Goal: Task Accomplishment & Management: Complete application form

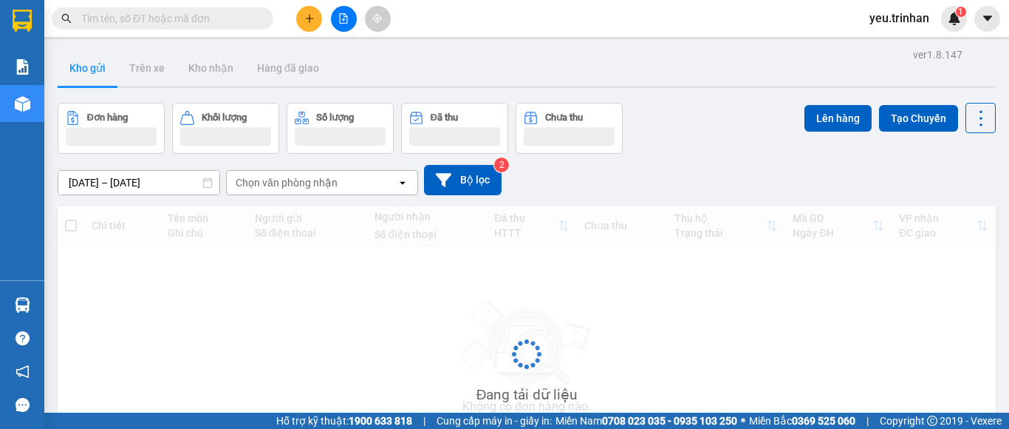
click at [302, 21] on button at bounding box center [309, 19] width 26 height 26
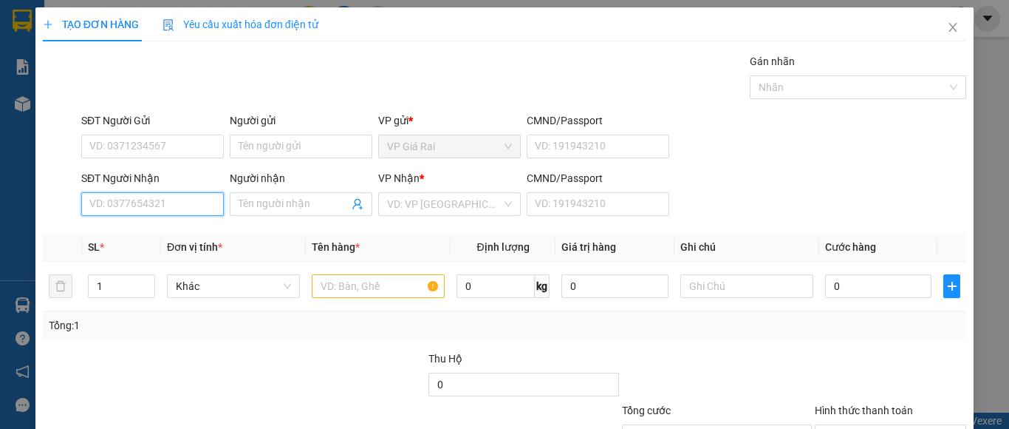
click at [126, 209] on input "SĐT Người Nhận" at bounding box center [152, 204] width 143 height 24
type input "0963449226"
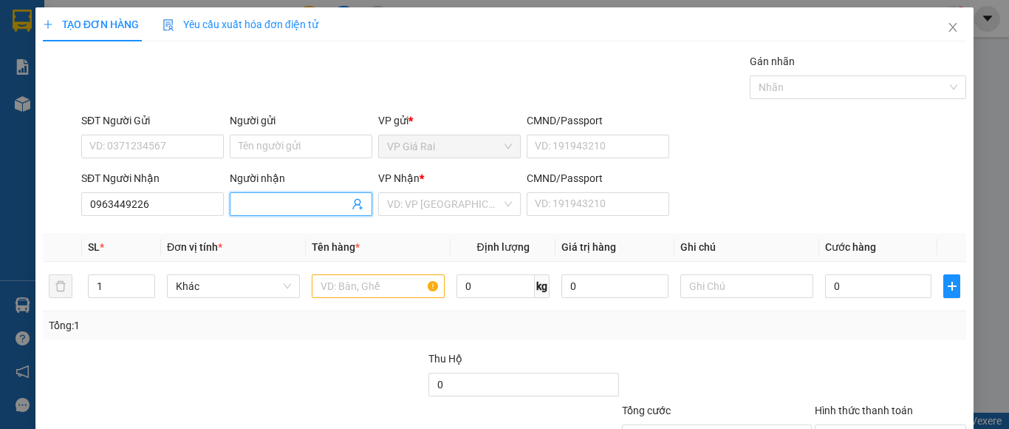
click at [284, 210] on input "Người nhận" at bounding box center [294, 204] width 110 height 16
type input "y"
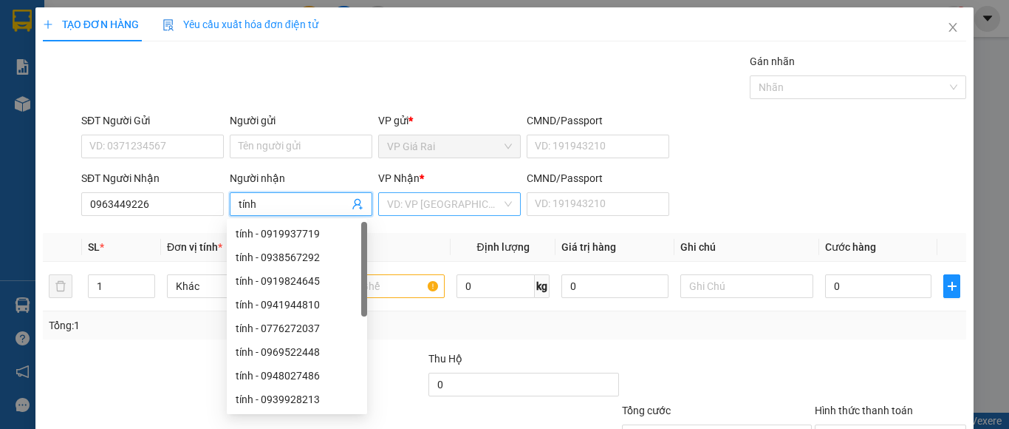
type input "tính"
click at [441, 202] on input "search" at bounding box center [444, 204] width 115 height 22
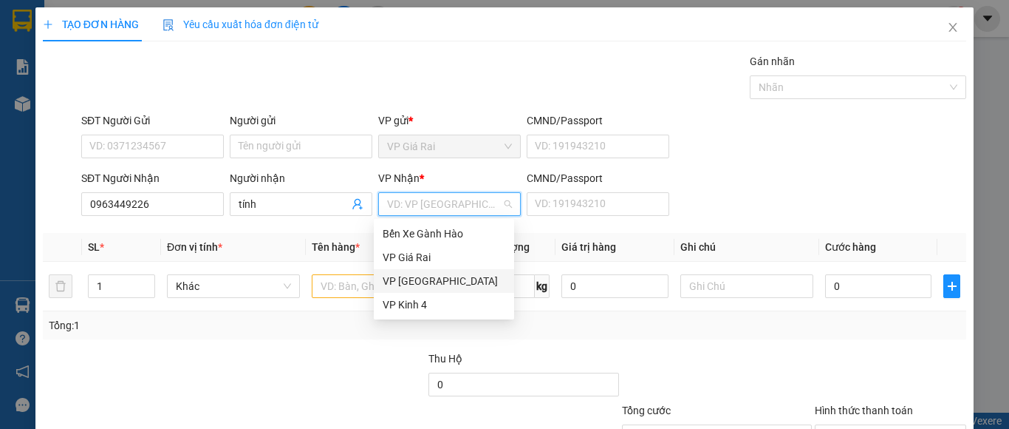
click at [426, 278] on div "VP [GEOGRAPHIC_DATA]" at bounding box center [444, 281] width 123 height 16
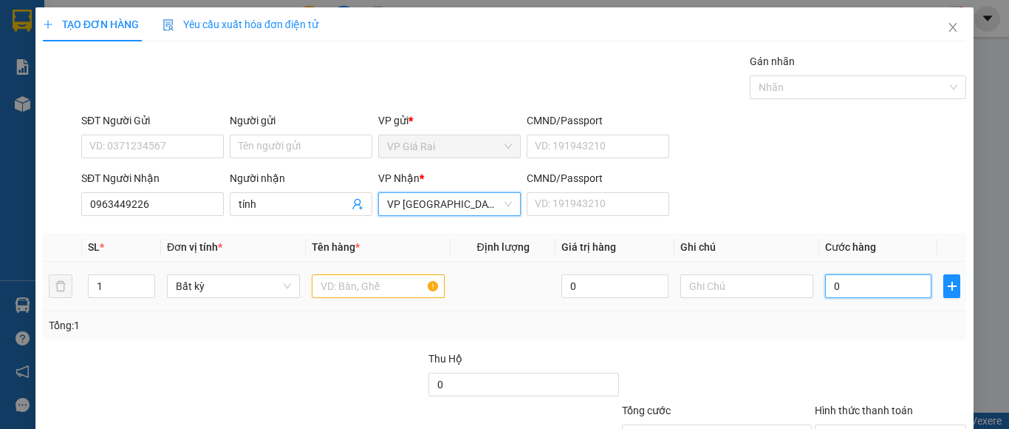
click at [919, 287] on input "0" at bounding box center [878, 286] width 106 height 24
type input "5"
type input "50"
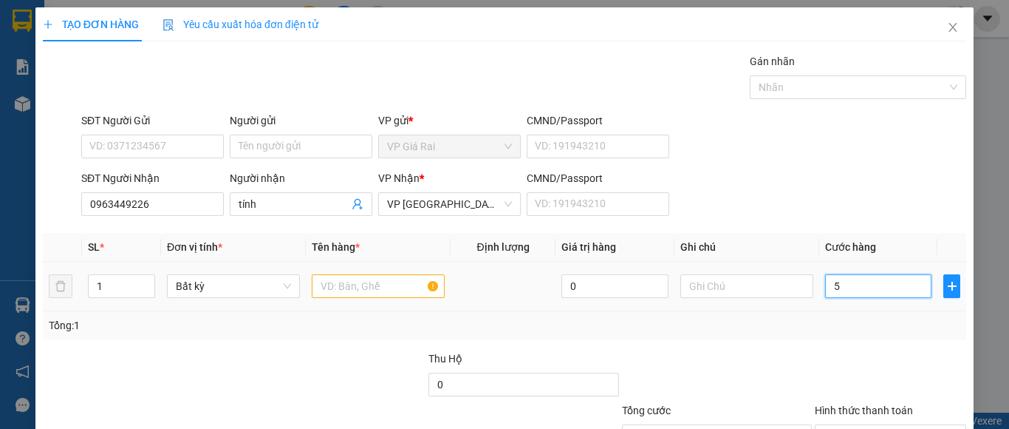
type input "50"
type input "500"
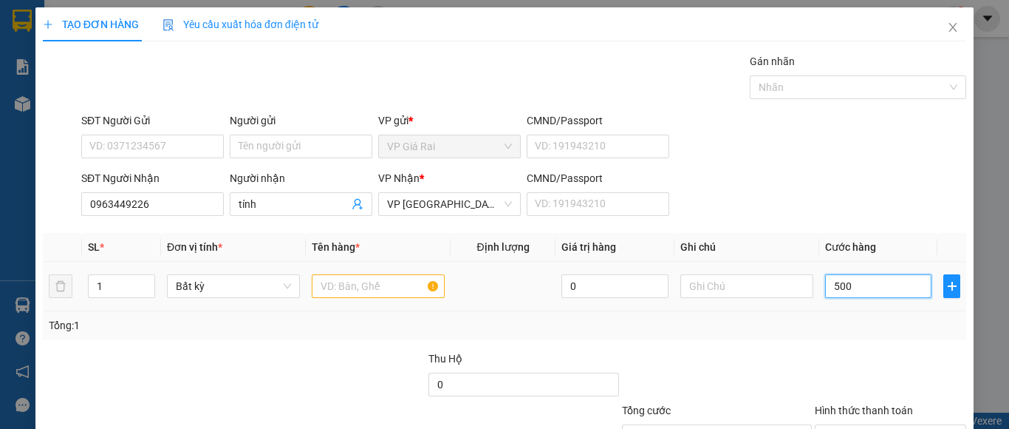
type input "5.000"
type input "50.000"
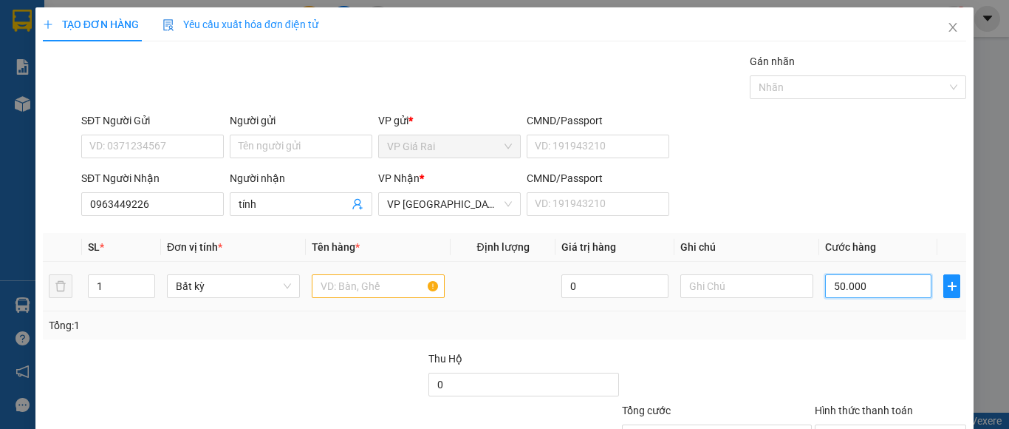
type input "50.000"
click at [381, 276] on input "text" at bounding box center [378, 286] width 133 height 24
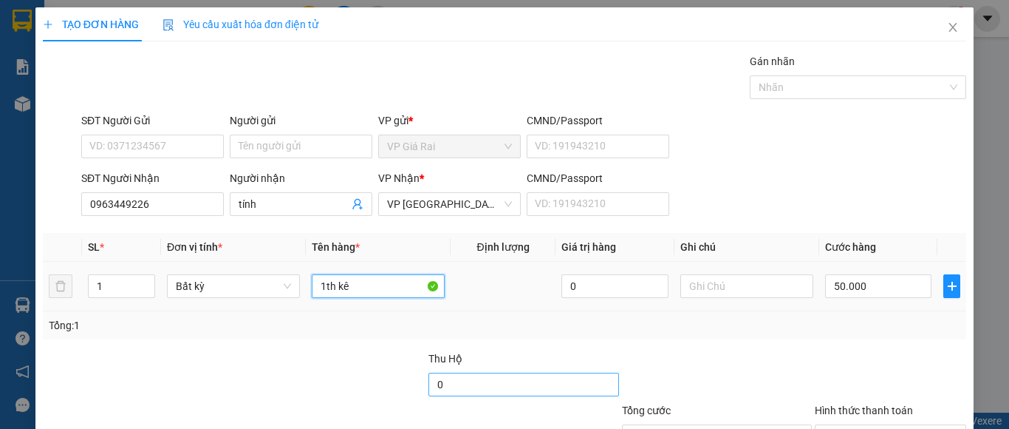
scroll to position [118, 0]
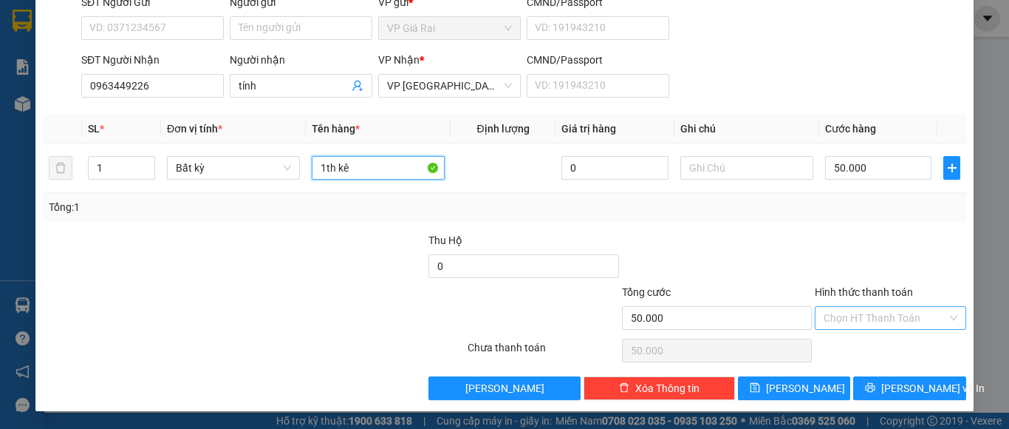
type input "1th kê"
click at [851, 315] on input "Hình thức thanh toán" at bounding box center [885, 318] width 123 height 22
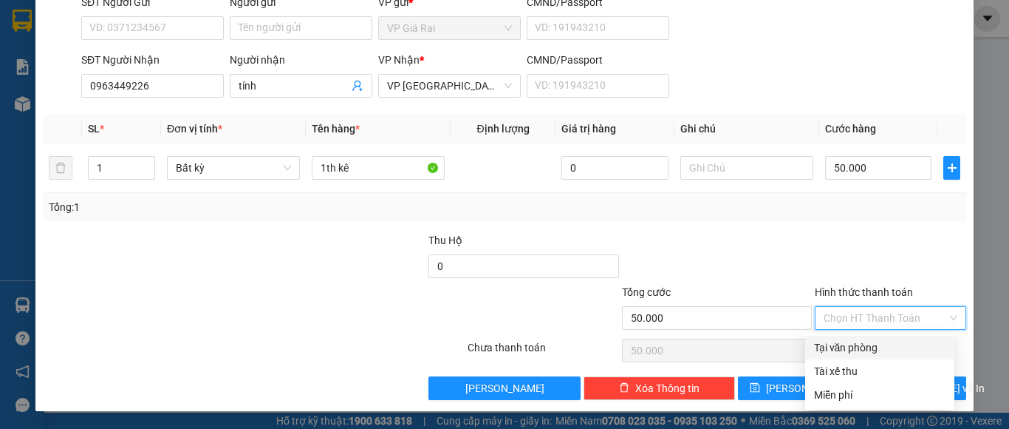
click at [859, 347] on div "Tại văn phòng" at bounding box center [880, 347] width 132 height 16
type input "0"
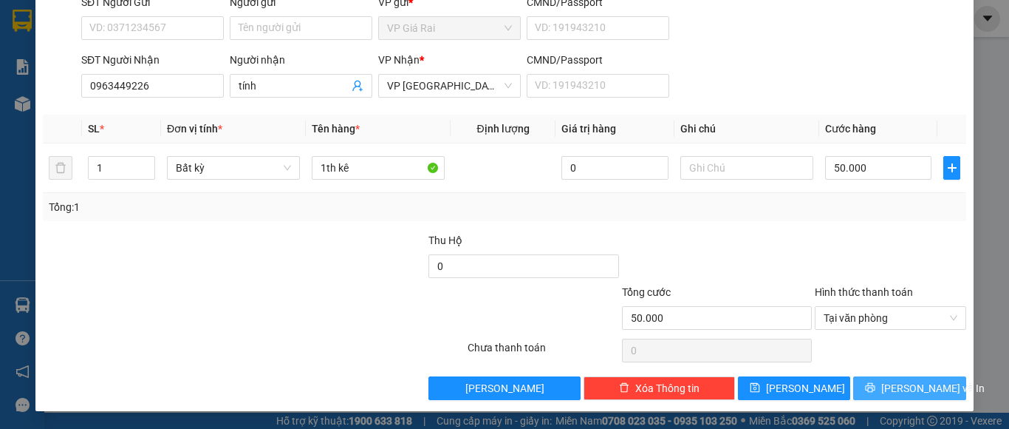
click at [907, 386] on span "[PERSON_NAME] và In" at bounding box center [932, 388] width 103 height 16
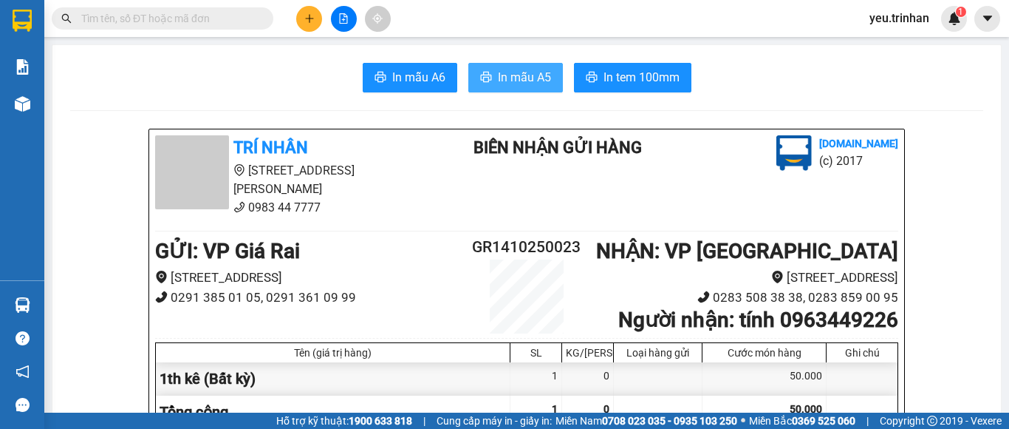
click at [487, 76] on button "In mẫu A5" at bounding box center [515, 78] width 95 height 30
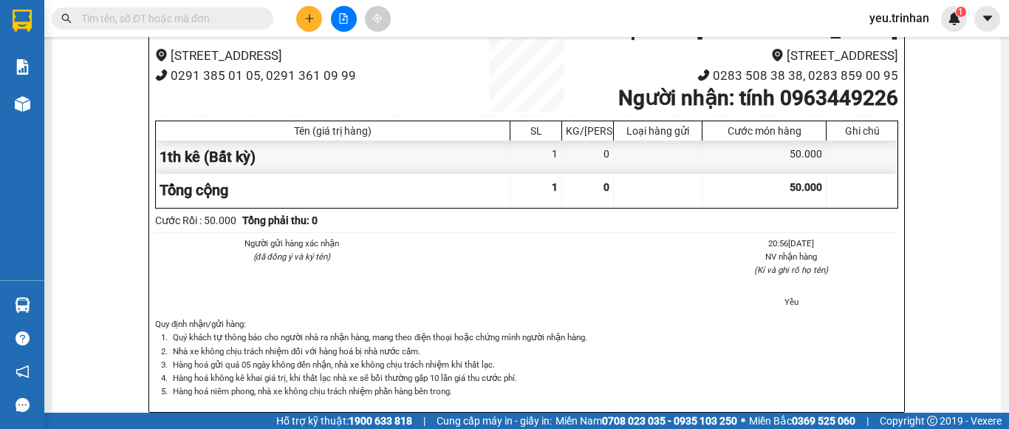
scroll to position [296, 0]
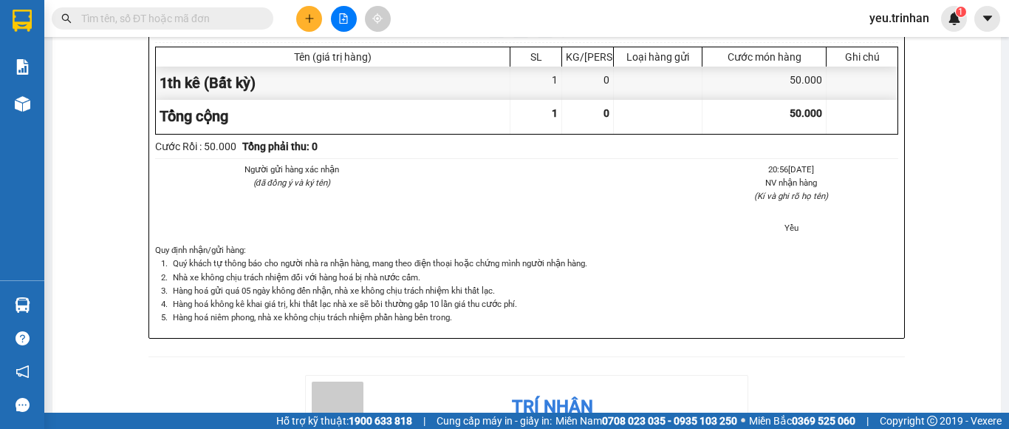
click at [628, 195] on div "Người gửi hàng xác nhận (đã đồng ý và ký tên) 20:56[DATE] NV nhận hàng (Kí và g…" at bounding box center [526, 203] width 749 height 81
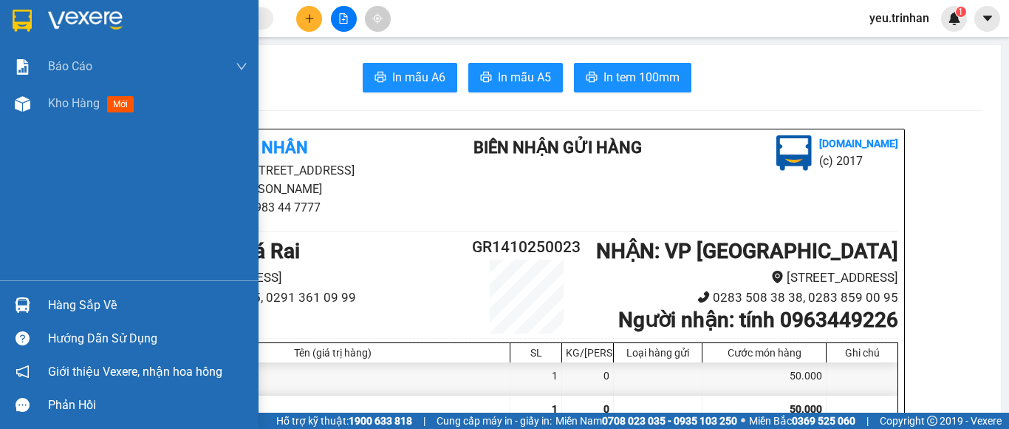
click at [31, 18] on img at bounding box center [22, 21] width 19 height 22
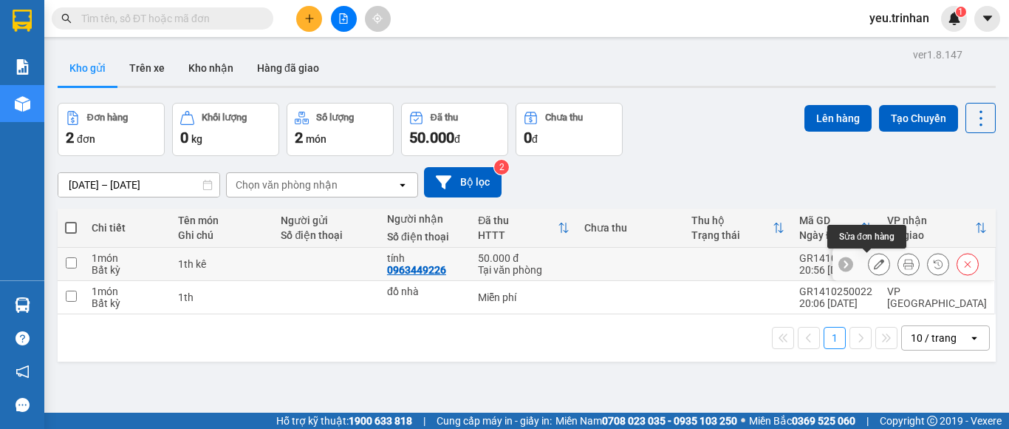
click at [874, 263] on icon at bounding box center [879, 264] width 10 height 10
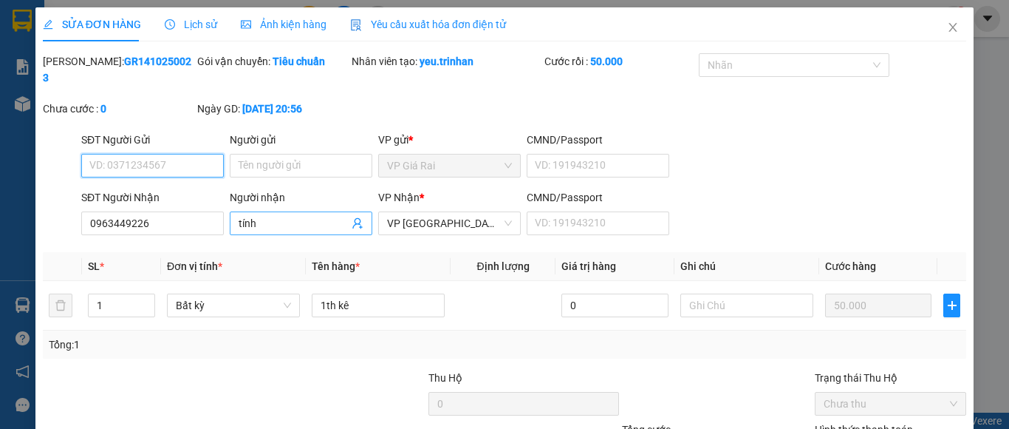
type input "0963449226"
type input "tính"
type input "50.000"
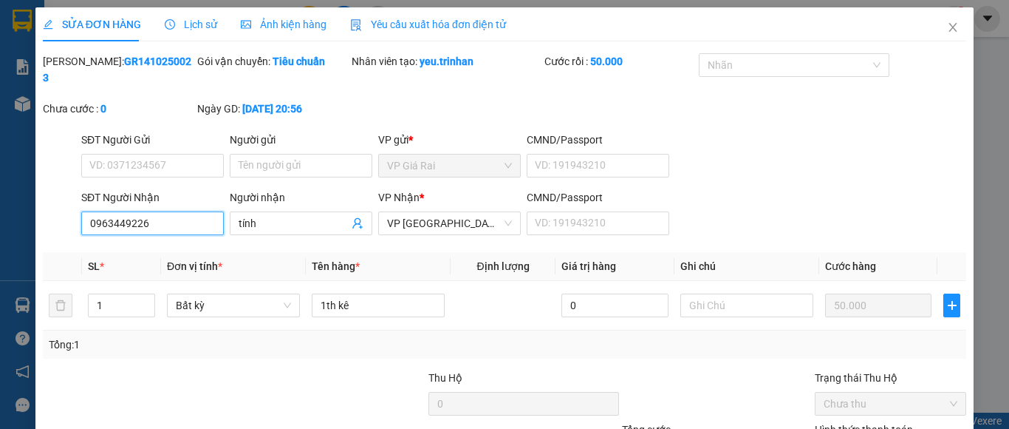
drag, startPoint x: 165, startPoint y: 205, endPoint x: 23, endPoint y: 214, distance: 142.8
click at [15, 214] on div "SỬA ĐƠN HÀNG Lịch sử Ảnh kiện hàng Yêu cầu xuất hóa đơn điện tử Total Paid Fee …" at bounding box center [504, 214] width 1009 height 429
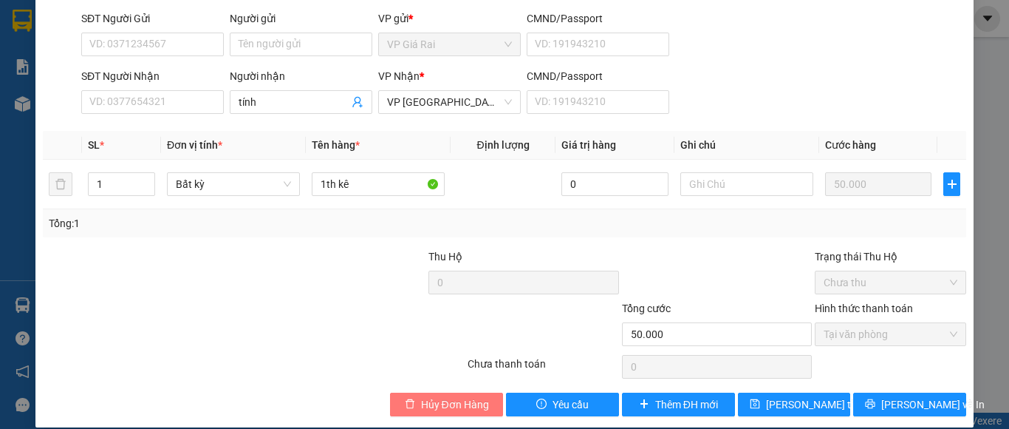
click at [431, 396] on span "Hủy Đơn Hàng" at bounding box center [455, 404] width 68 height 16
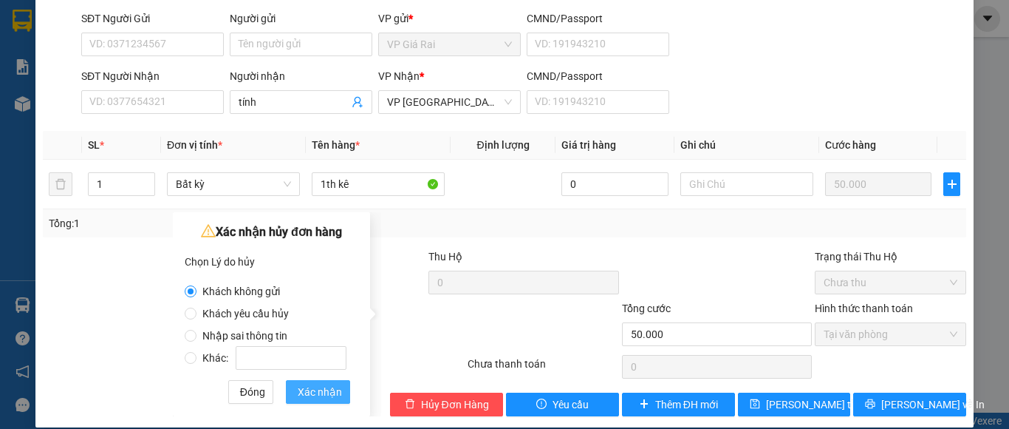
click at [330, 391] on span "Xác nhận" at bounding box center [320, 391] width 44 height 16
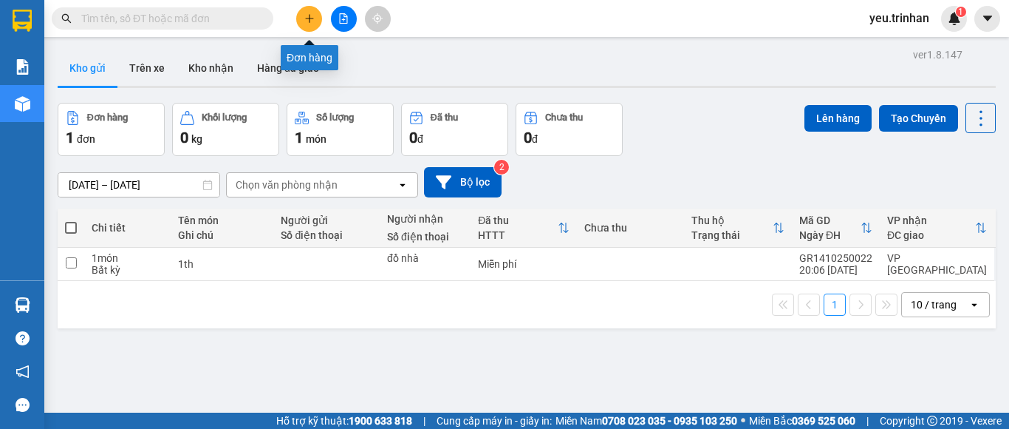
click at [306, 22] on icon "plus" at bounding box center [309, 18] width 10 height 10
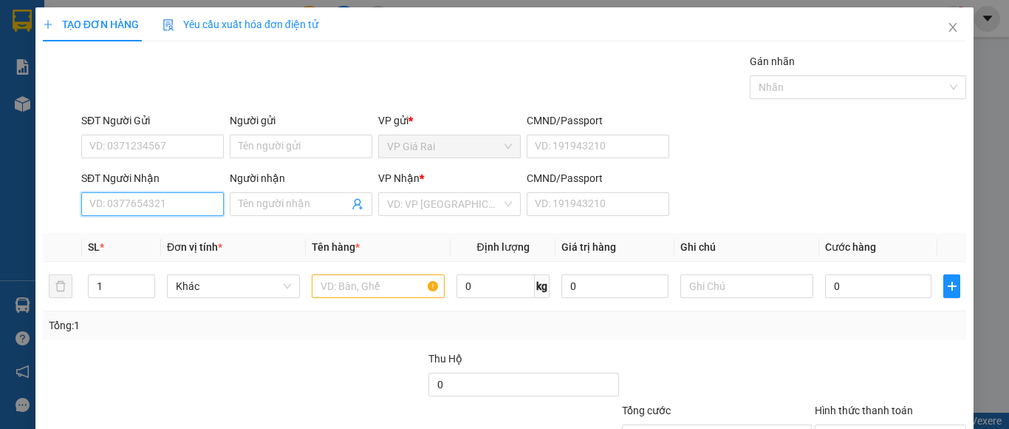
paste input "0963449226"
type input "0963449226"
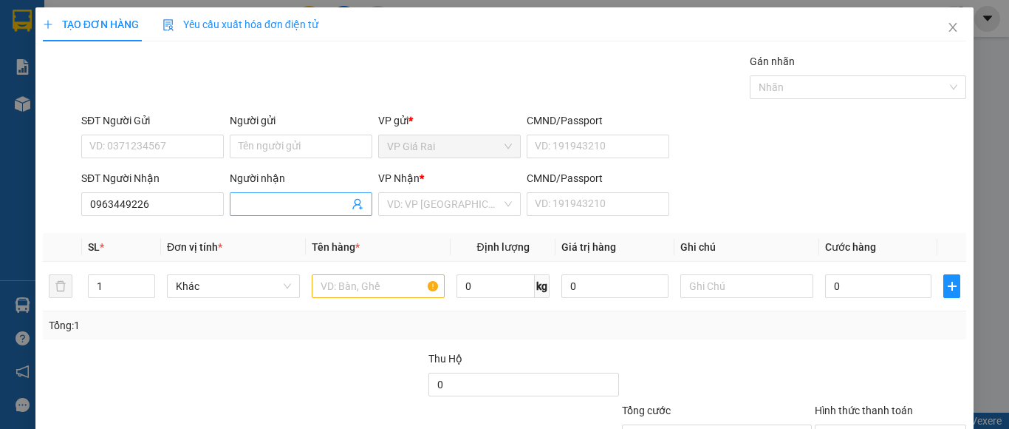
click at [279, 202] on input "Người nhận" at bounding box center [294, 204] width 110 height 16
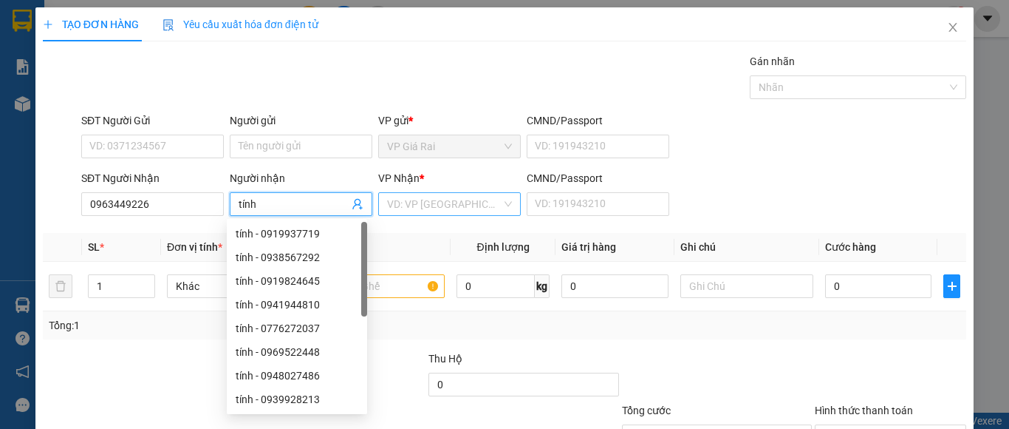
type input "tính"
click at [431, 198] on input "search" at bounding box center [444, 204] width 115 height 22
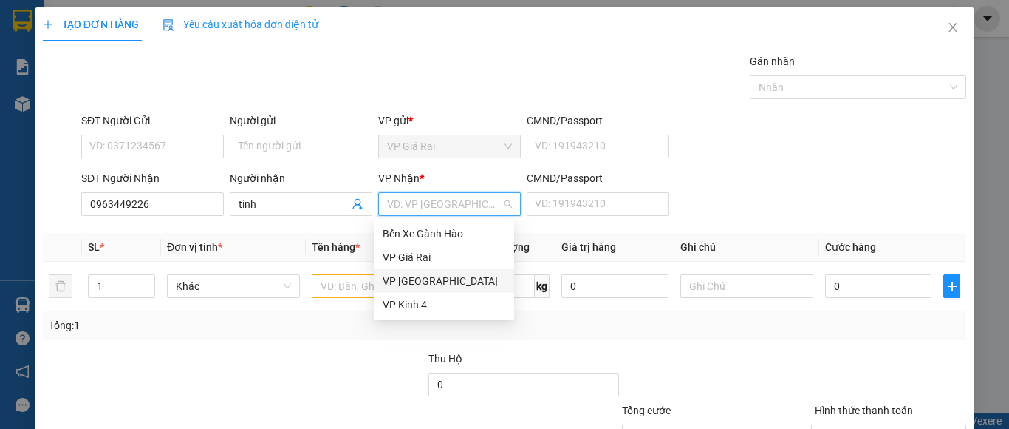
click at [445, 279] on div "VP [GEOGRAPHIC_DATA]" at bounding box center [444, 281] width 123 height 16
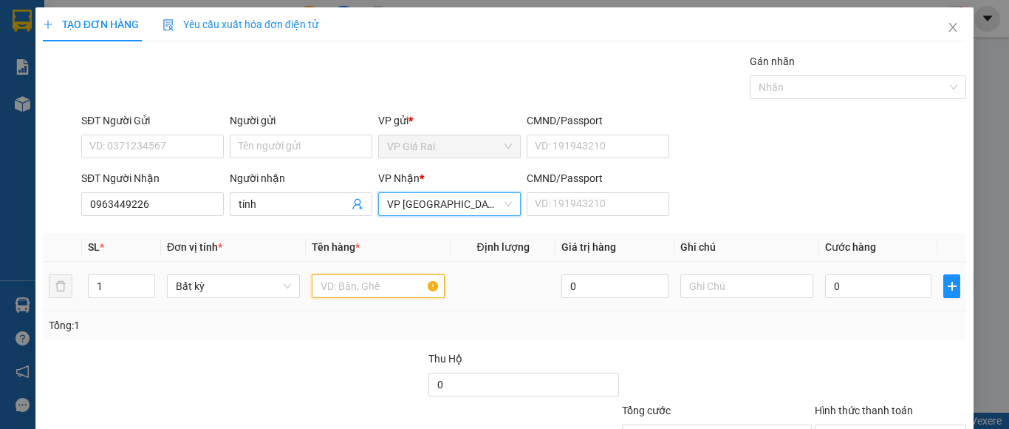
click at [333, 294] on input "text" at bounding box center [378, 286] width 133 height 24
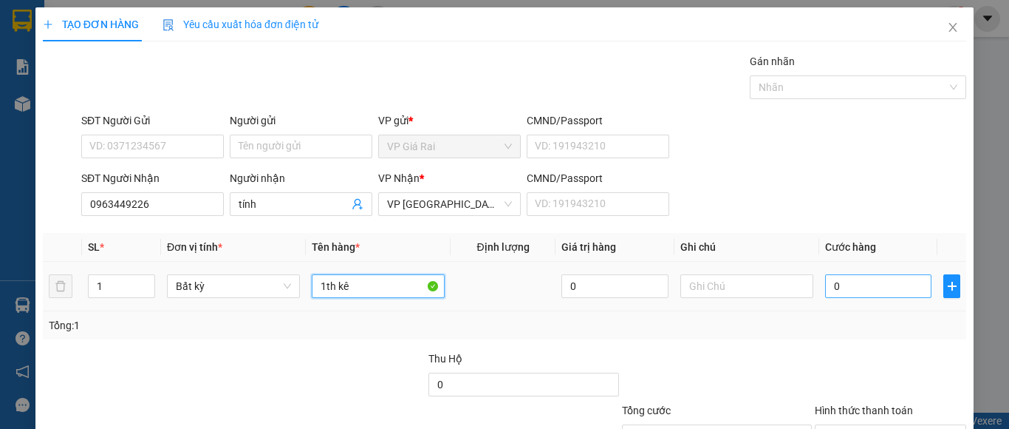
type input "1th kê"
click at [843, 293] on input "0" at bounding box center [878, 286] width 106 height 24
type input "5"
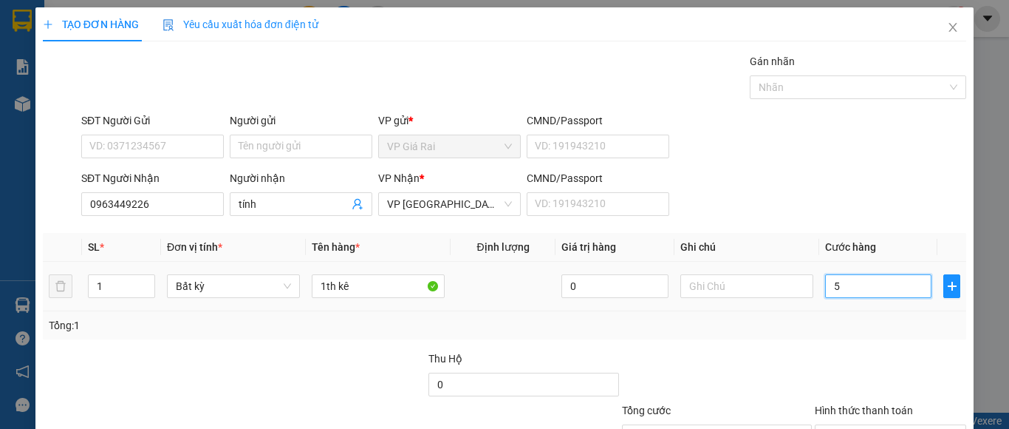
type input "50"
type input "500"
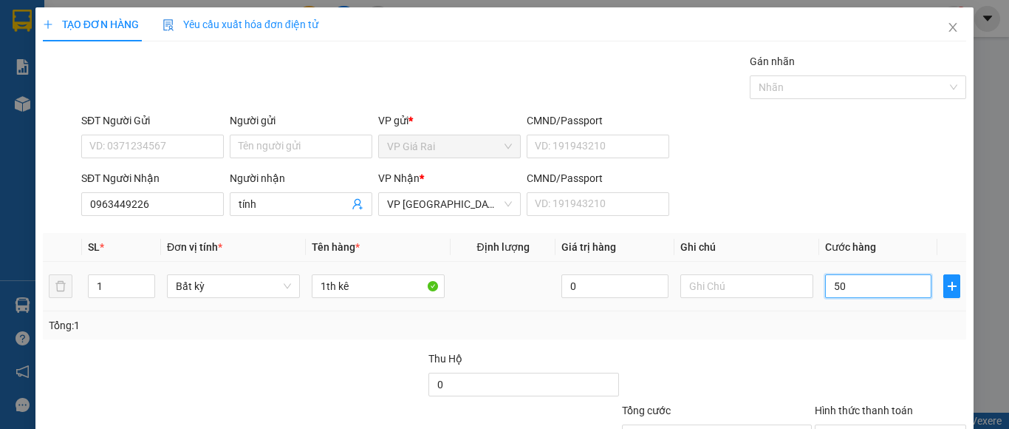
type input "500"
type input "5.000"
type input "50.000"
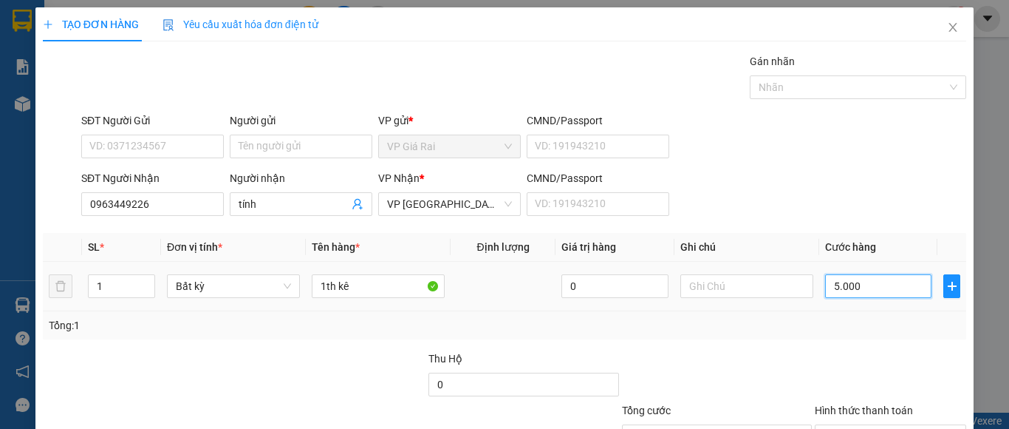
type input "50.000"
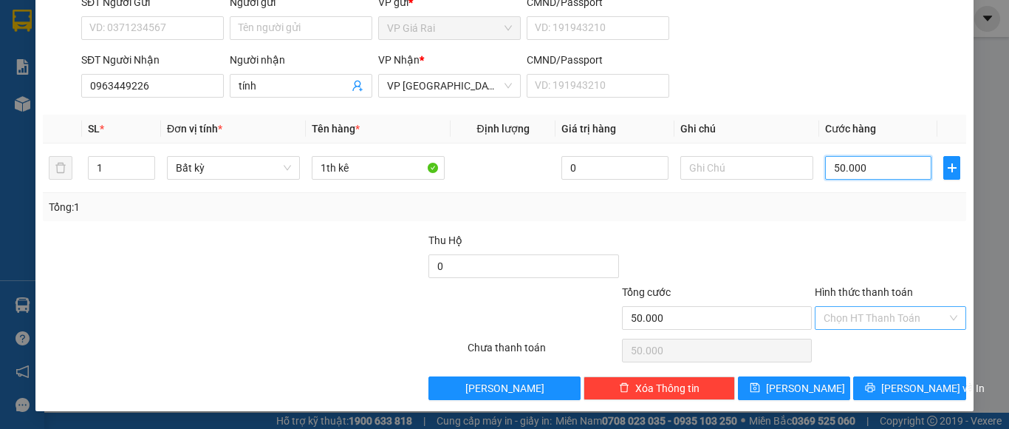
type input "50.000"
click at [879, 313] on input "Hình thức thanh toán" at bounding box center [885, 318] width 123 height 22
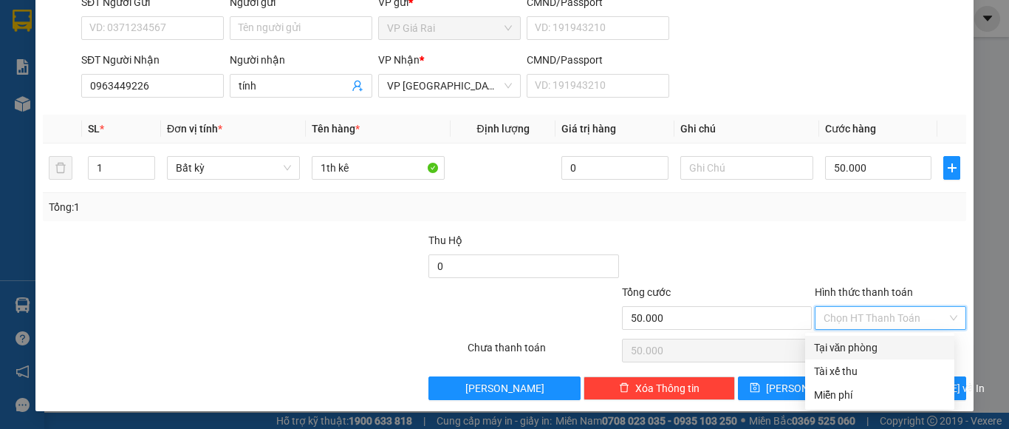
click at [758, 237] on div at bounding box center [717, 258] width 193 height 52
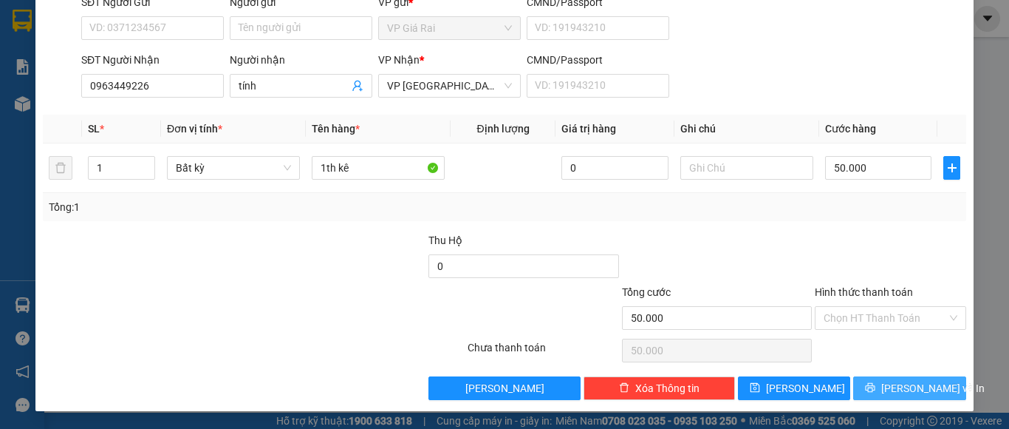
click at [910, 386] on span "[PERSON_NAME] và In" at bounding box center [932, 388] width 103 height 16
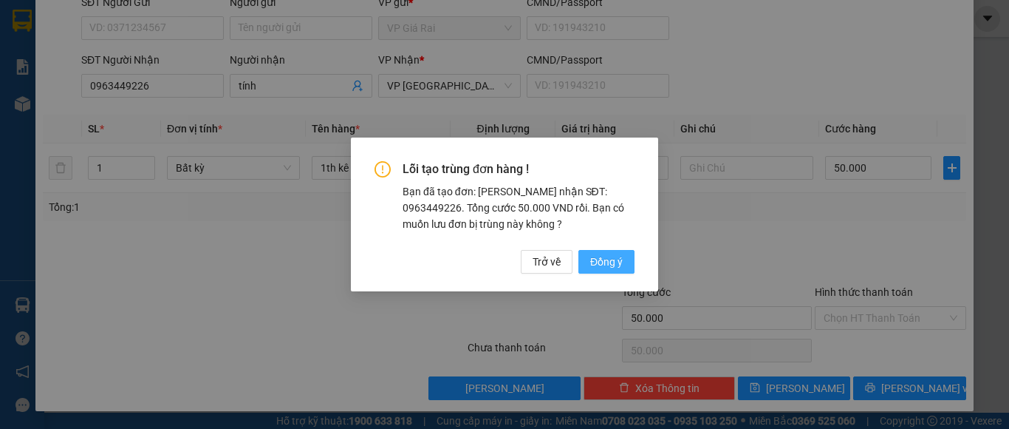
click at [612, 264] on span "Đồng ý" at bounding box center [606, 261] width 33 height 16
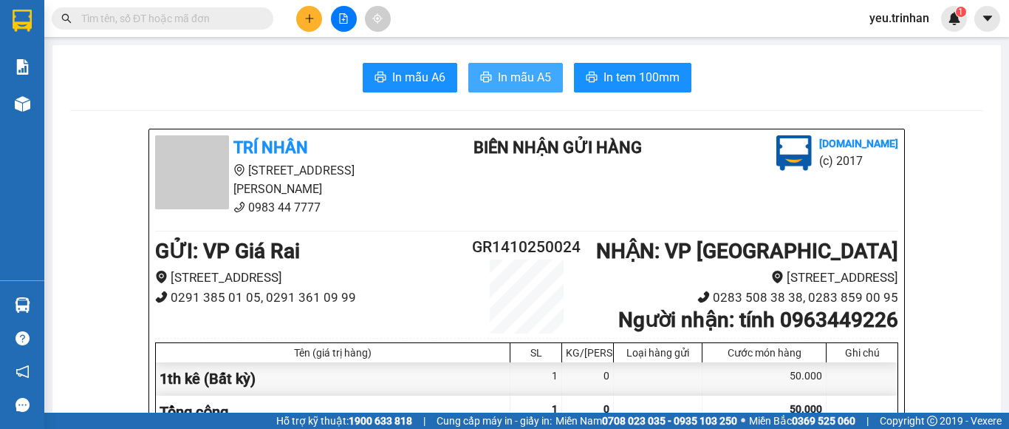
click at [529, 80] on span "In mẫu A5" at bounding box center [524, 77] width 53 height 18
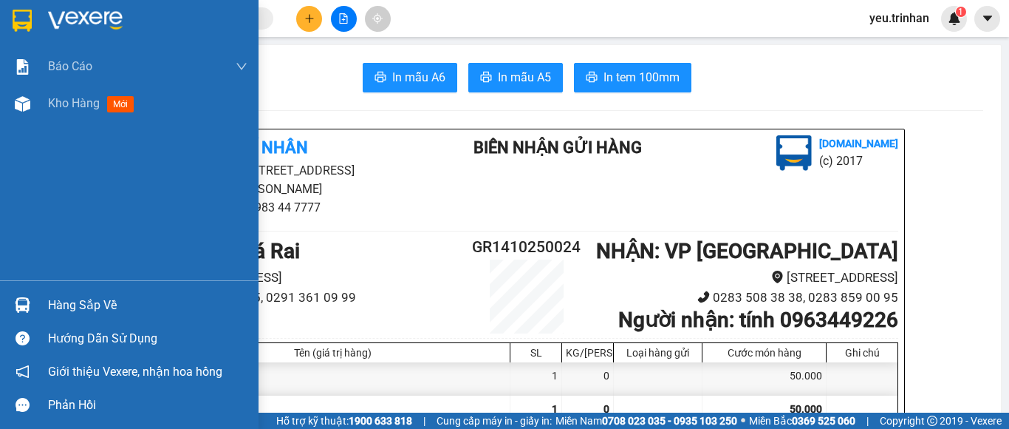
click at [21, 22] on img at bounding box center [22, 21] width 19 height 22
